Goal: Navigation & Orientation: Find specific page/section

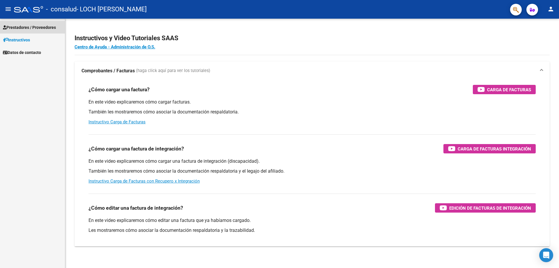
click at [43, 29] on span "Prestadores / Proveedores" at bounding box center [29, 27] width 53 height 6
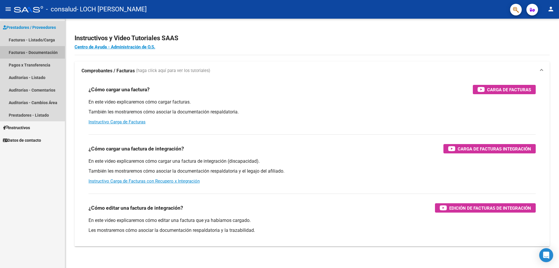
click at [48, 49] on link "Facturas - Documentación" at bounding box center [32, 52] width 65 height 13
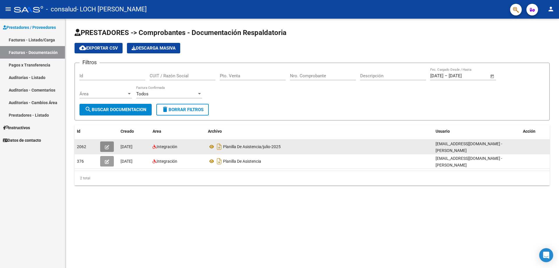
click at [105, 146] on icon "button" at bounding box center [107, 147] width 4 height 4
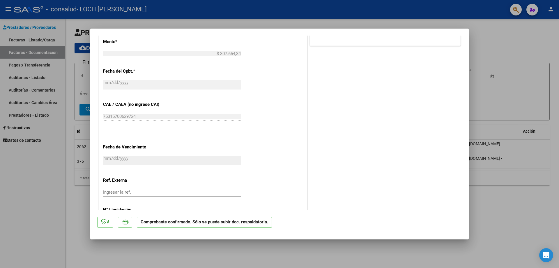
scroll to position [290, 0]
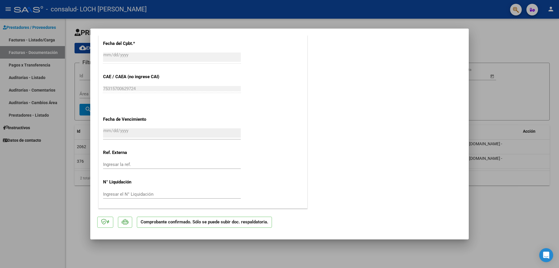
click at [506, 209] on div at bounding box center [279, 134] width 559 height 268
type input "$ 0,00"
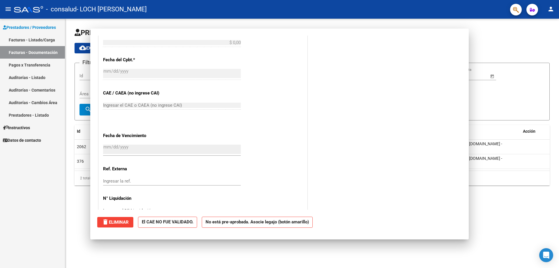
scroll to position [0, 0]
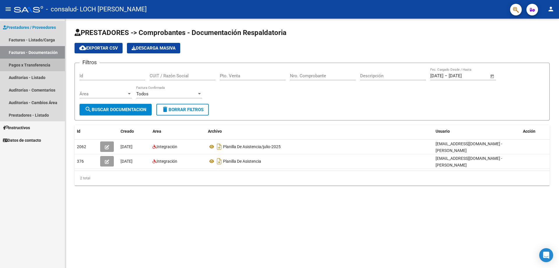
click at [24, 66] on link "Pagos x Transferencia" at bounding box center [32, 65] width 65 height 13
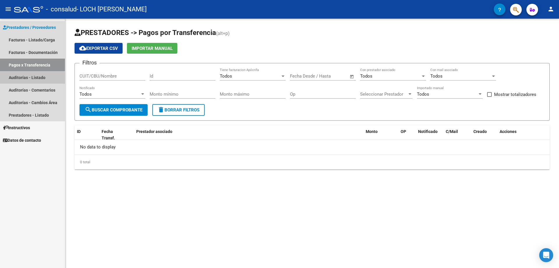
click at [38, 81] on link "Auditorías - Listado" at bounding box center [32, 77] width 65 height 13
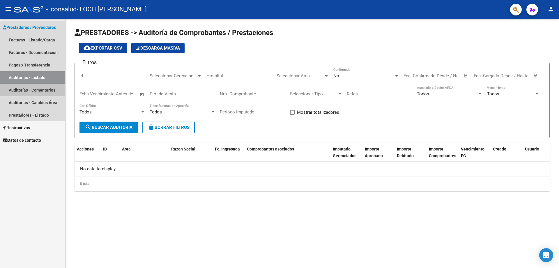
click at [42, 89] on link "Auditorías - Comentarios" at bounding box center [32, 90] width 65 height 13
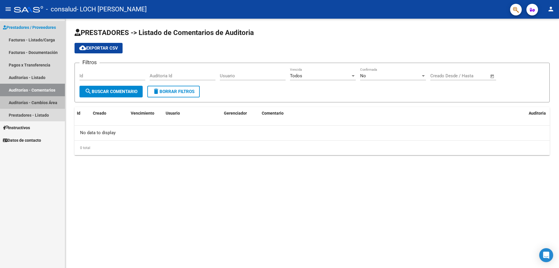
click at [44, 101] on link "Auditorías - Cambios Área" at bounding box center [32, 102] width 65 height 13
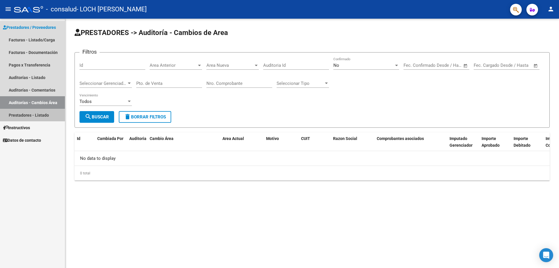
click at [40, 115] on link "Prestadores - Listado" at bounding box center [32, 115] width 65 height 13
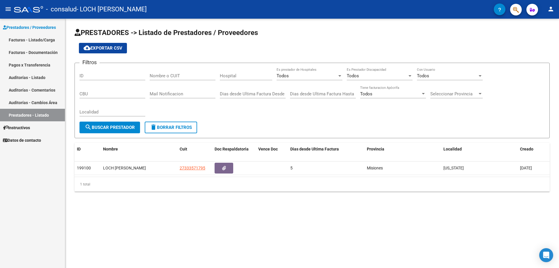
click at [33, 24] on span "Prestadores / Proveedores" at bounding box center [29, 27] width 53 height 6
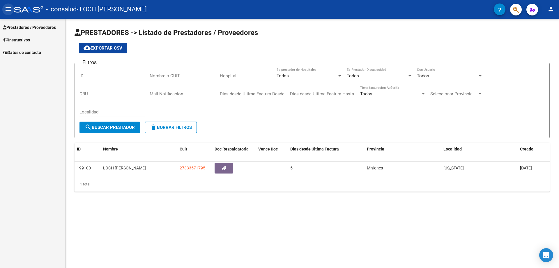
click at [8, 9] on mat-icon "menu" at bounding box center [8, 9] width 7 height 7
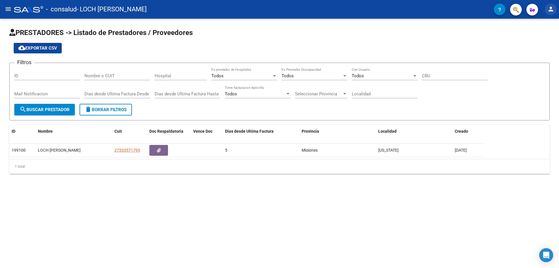
click at [553, 8] on mat-icon "person" at bounding box center [551, 9] width 7 height 7
click at [548, 36] on button "exit_to_app Salir" at bounding box center [539, 38] width 36 height 14
